Goal: Task Accomplishment & Management: Manage account settings

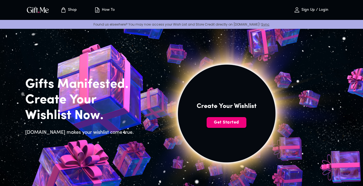
click at [223, 124] on span "Get Started" at bounding box center [227, 122] width 40 height 6
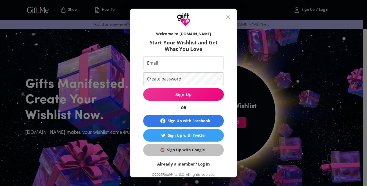
click at [188, 148] on div "Sign Up with Google" at bounding box center [186, 150] width 38 height 6
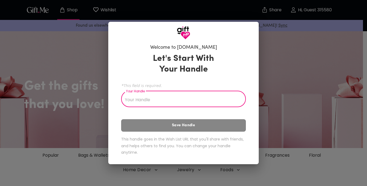
click at [182, 100] on input "Your Handle" at bounding box center [180, 99] width 119 height 15
type input "qodir"
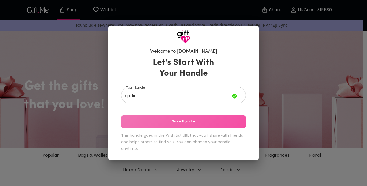
click at [180, 124] on span "Save Handle" at bounding box center [183, 121] width 125 height 6
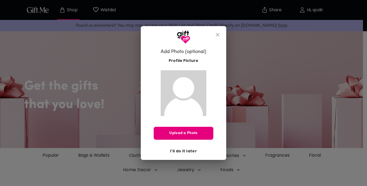
click at [190, 150] on span "I'll do it later" at bounding box center [183, 151] width 27 height 6
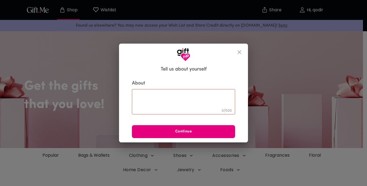
click at [242, 51] on icon "close" at bounding box center [239, 52] width 6 height 6
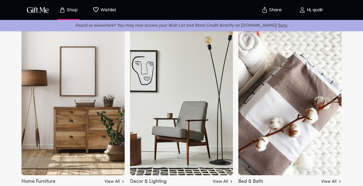
scroll to position [1364, 0]
